Goal: Complete application form

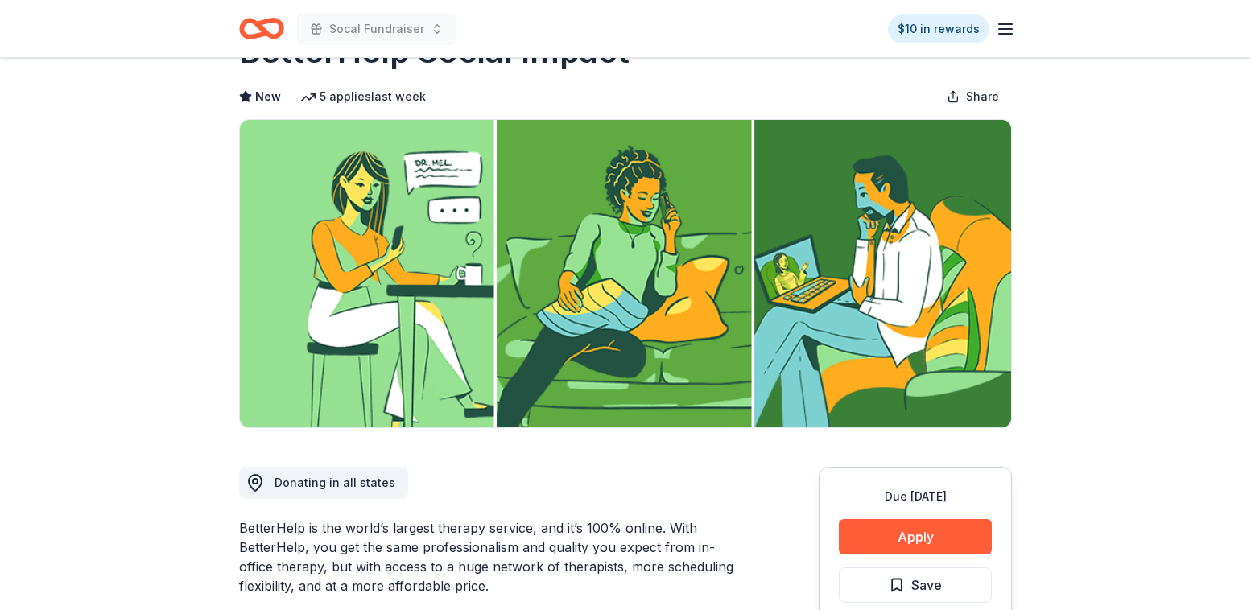
scroll to position [68, 0]
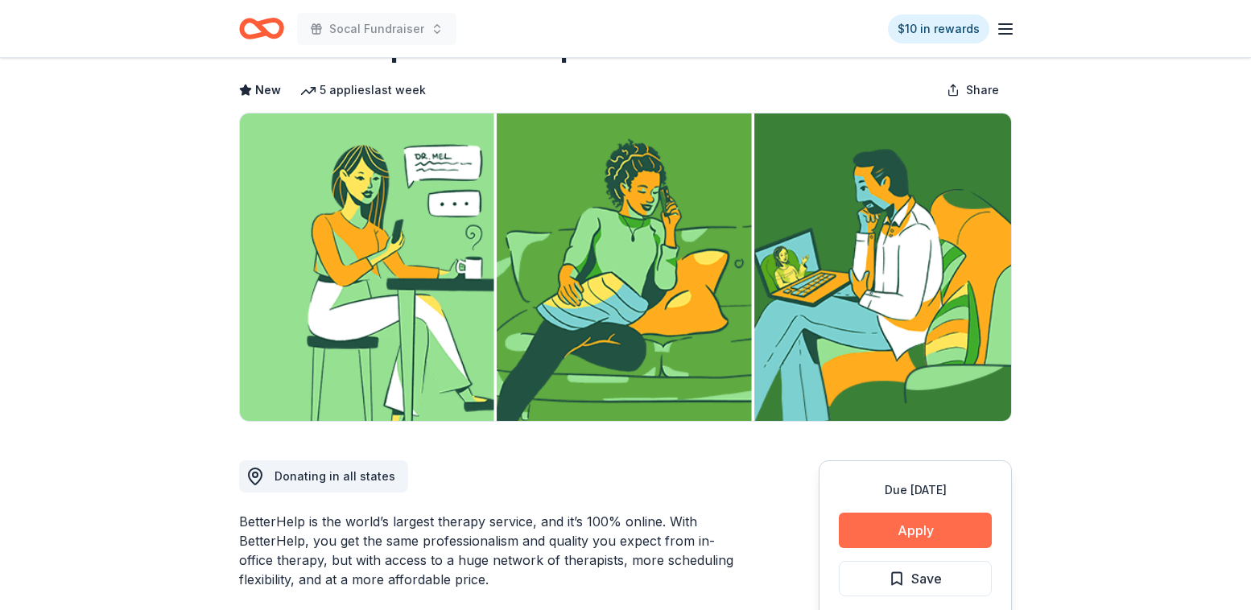
click at [909, 528] on button "Apply" at bounding box center [915, 530] width 153 height 35
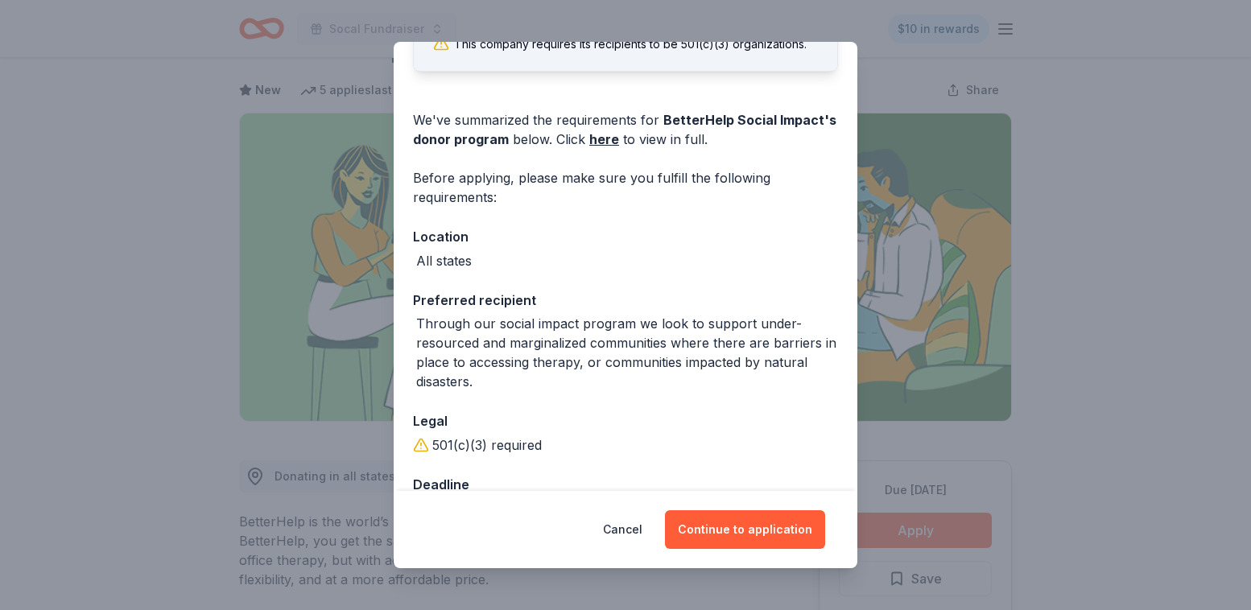
scroll to position [149, 0]
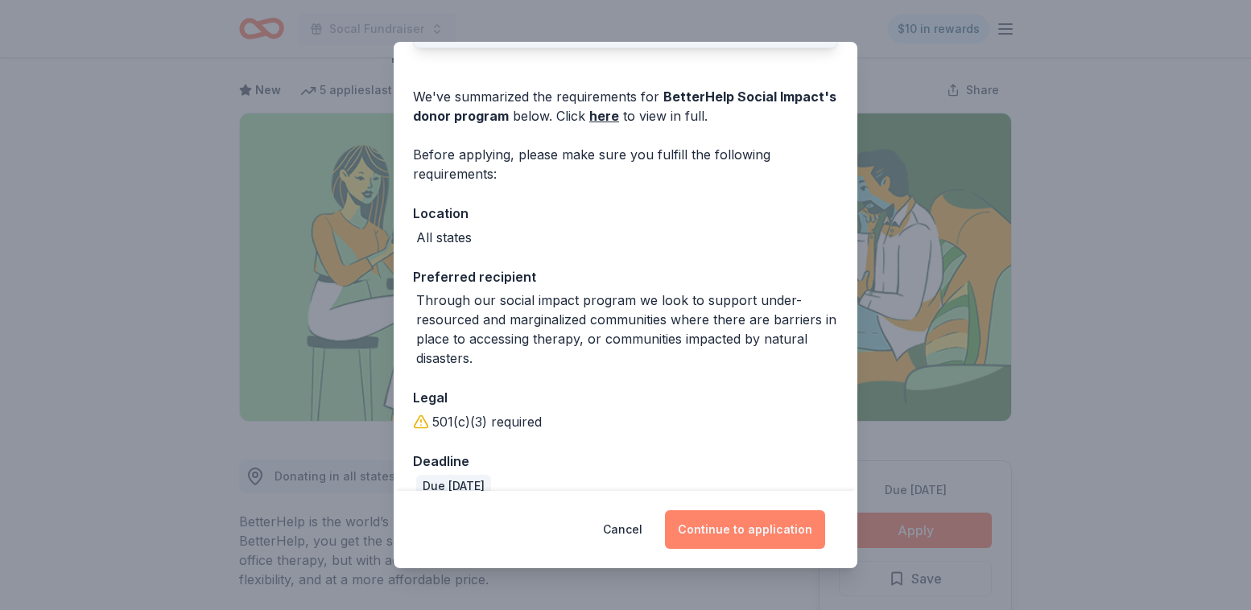
click at [755, 546] on button "Continue to application" at bounding box center [745, 529] width 160 height 39
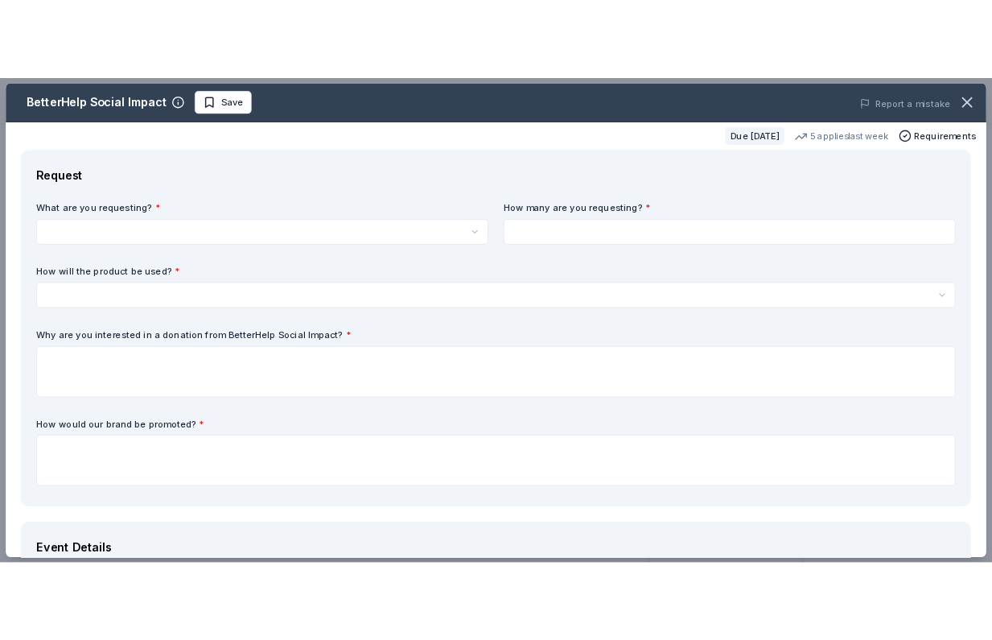
scroll to position [0, 0]
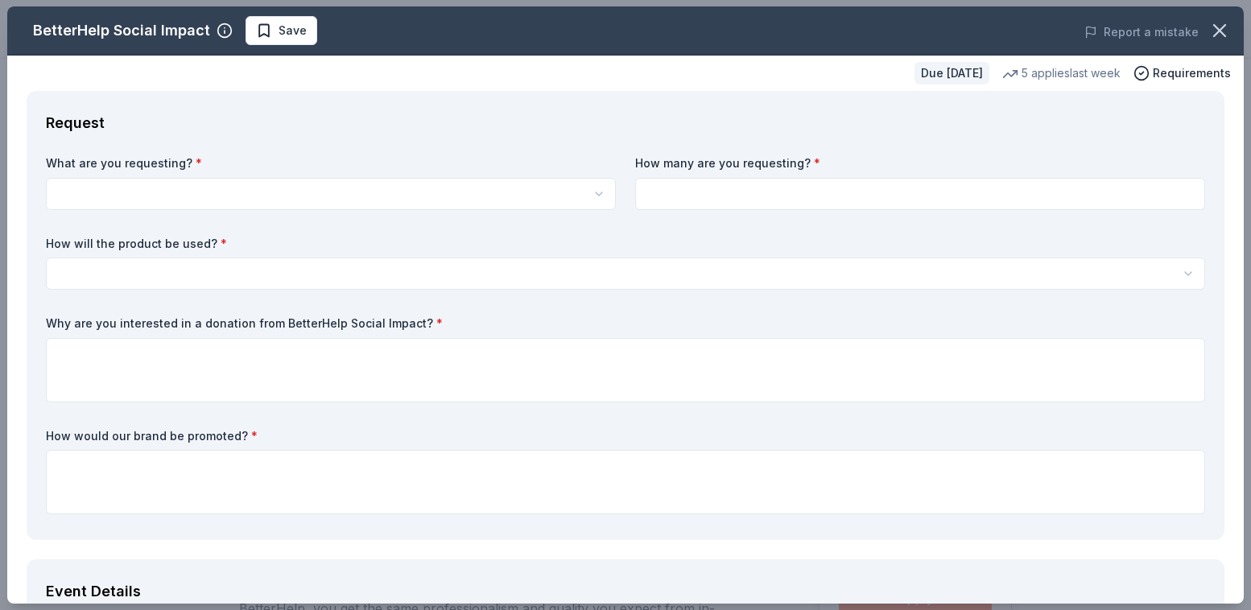
click at [262, 274] on html "Socal Fundraiser $10 in rewards Due in 78 days Share BetterHelp Social Impact N…" at bounding box center [625, 305] width 1251 height 610
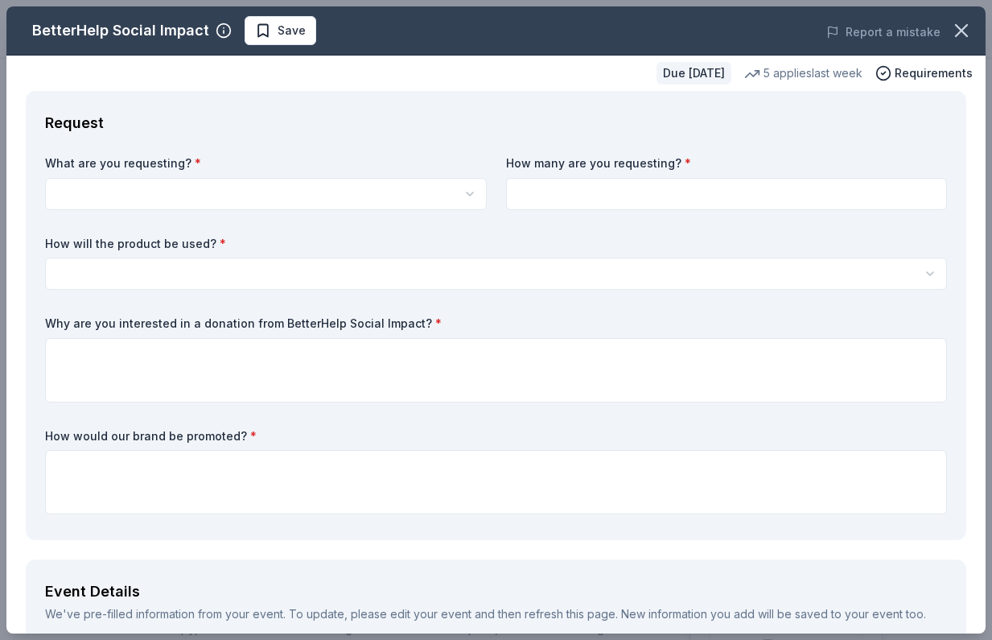
click at [670, 278] on html "Socal Fundraiser Save Apply Due in 78 days Share BetterHelp Social Impact New 5…" at bounding box center [496, 320] width 992 height 640
click at [328, 264] on html "Socal Fundraiser Save Apply Due in 78 days Share BetterHelp Social Impact New 5…" at bounding box center [496, 320] width 992 height 640
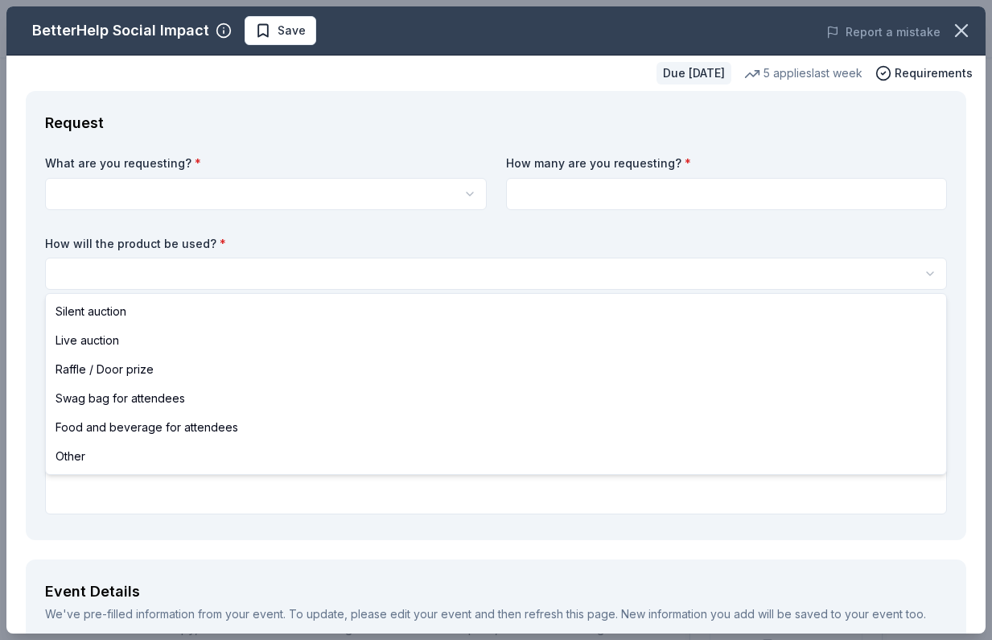
click at [295, 268] on html "Socal Fundraiser Save Apply Due in 78 days Share BetterHelp Social Impact New 5…" at bounding box center [496, 320] width 992 height 640
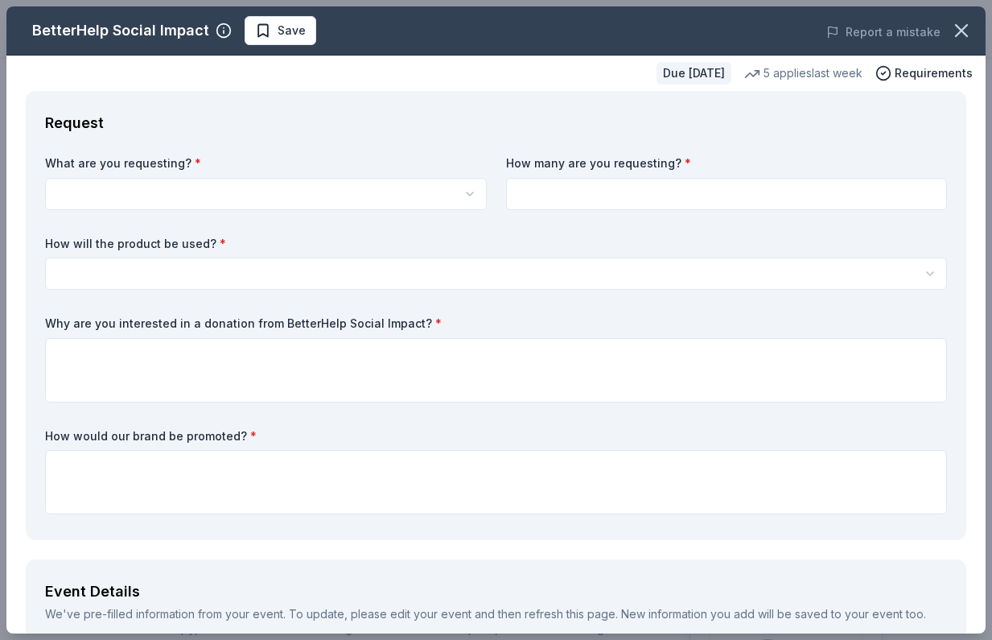
click at [340, 258] on html "Socal Fundraiser Save Apply Due in 78 days Share BetterHelp Social Impact New 5…" at bounding box center [496, 320] width 992 height 640
click at [472, 278] on html "Socal Fundraiser Save Apply Due in 78 days Share BetterHelp Social Impact New 5…" at bounding box center [496, 320] width 992 height 640
click at [546, 287] on html "Socal Fundraiser Save Apply Due in 78 days Share BetterHelp Social Impact New 5…" at bounding box center [496, 320] width 992 height 640
click at [538, 275] on html "Socal Fundraiser Save Apply Due in 78 days Share BetterHelp Social Impact New 5…" at bounding box center [496, 320] width 992 height 640
